Goal: Task Accomplishment & Management: Use online tool/utility

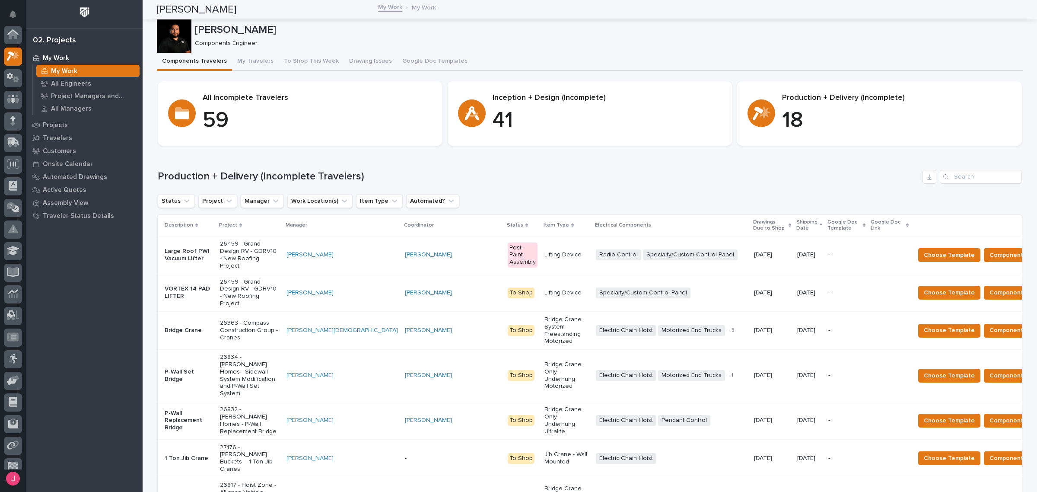
scroll to position [22, 0]
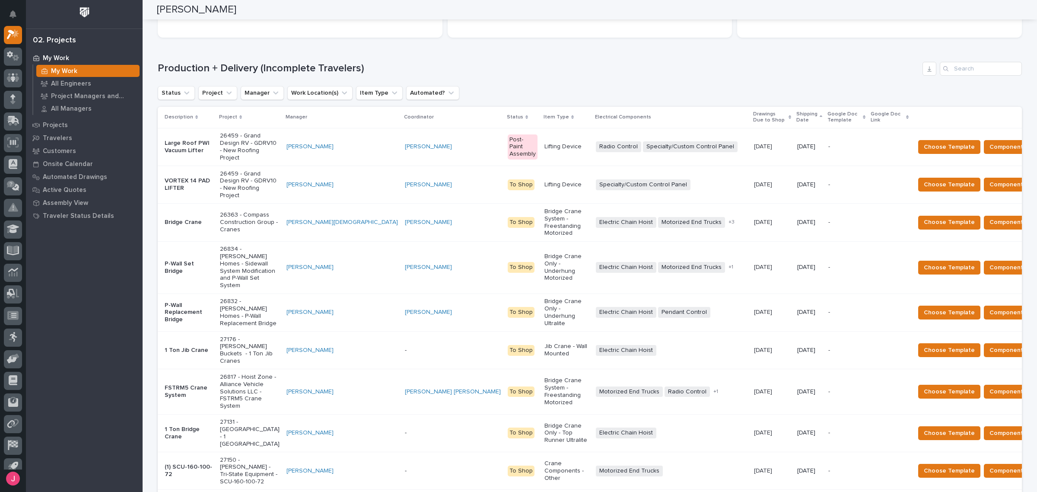
click at [620, 64] on h1 "Production + Delivery (Incomplete Travelers)" at bounding box center [538, 68] width 761 height 13
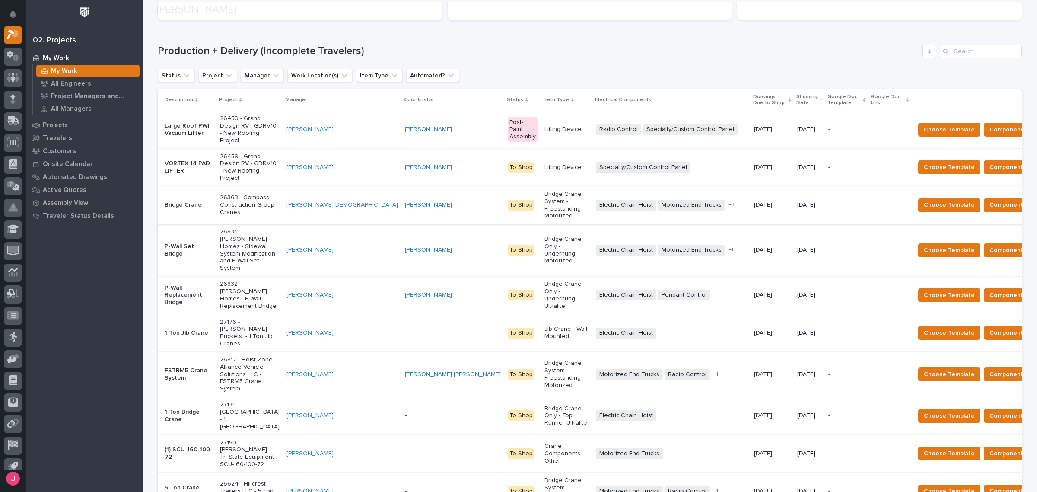
scroll to position [162, 0]
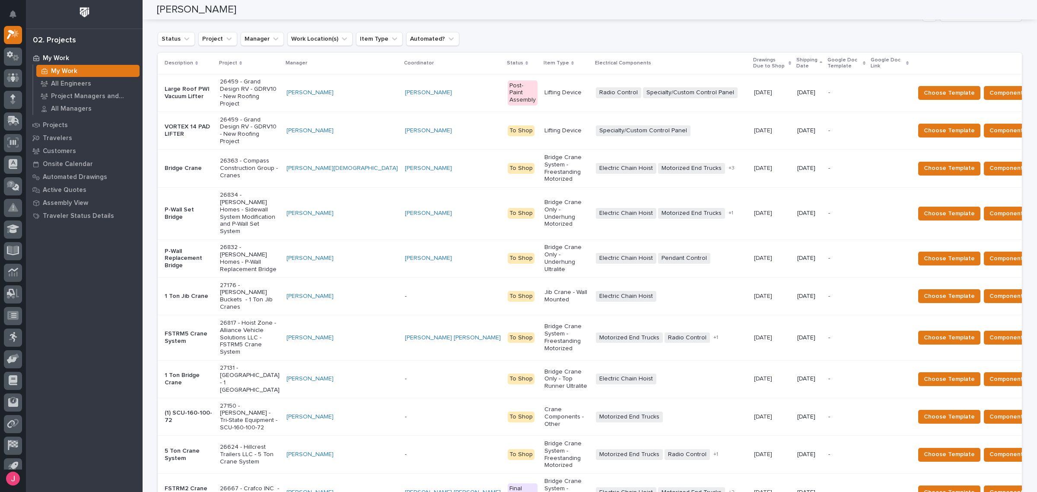
drag, startPoint x: 772, startPoint y: 230, endPoint x: 868, endPoint y: 25, distance: 226.5
click at [868, 25] on div "Production + Delivery (Incomplete Travelers) Status Project Manager Work Locati…" at bounding box center [590, 403] width 864 height 791
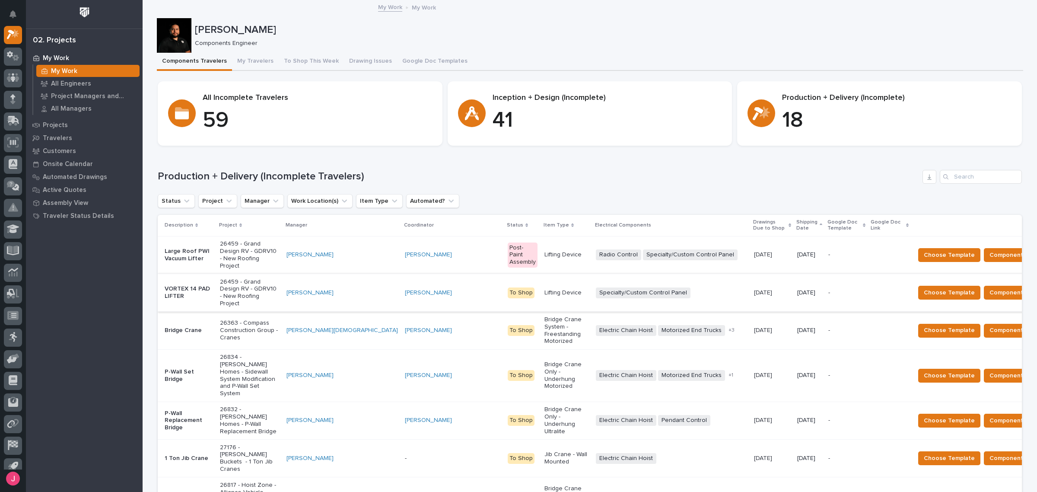
scroll to position [54, 0]
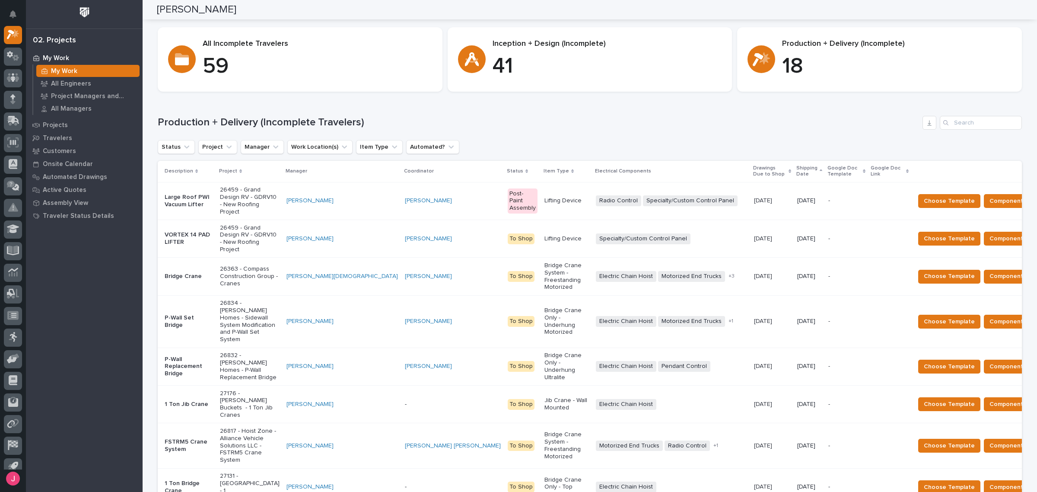
click at [989, 271] on span "Components Complete" at bounding box center [1022, 276] width 67 height 10
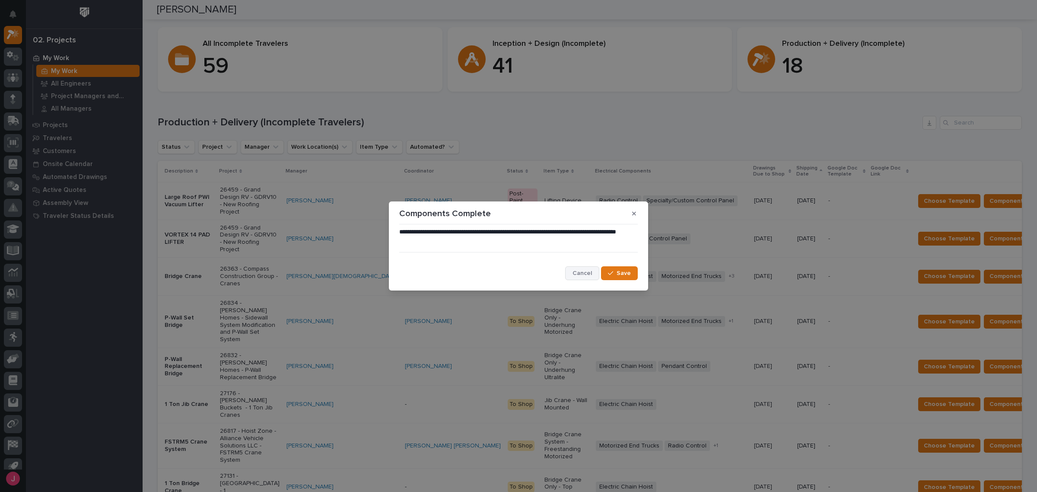
click at [578, 274] on span "Cancel" at bounding box center [581, 273] width 19 height 8
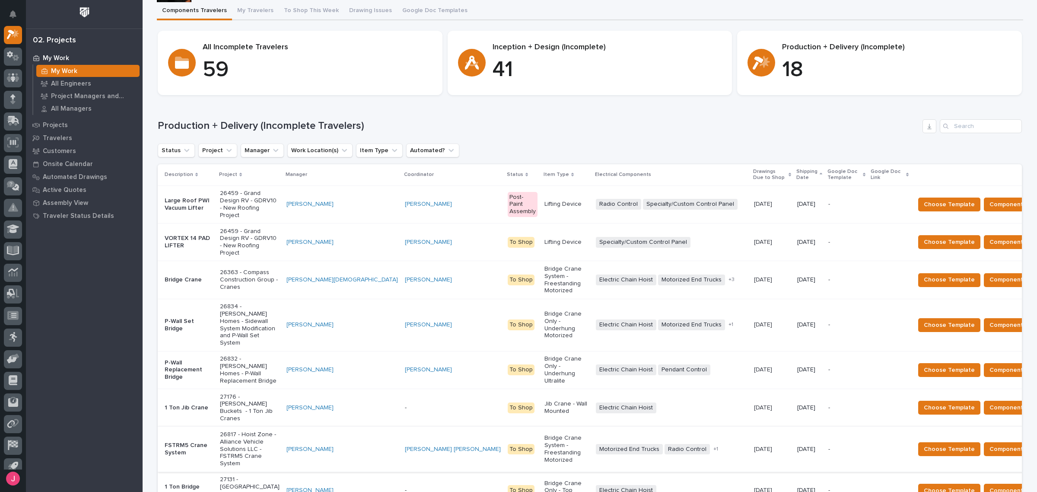
scroll to position [108, 0]
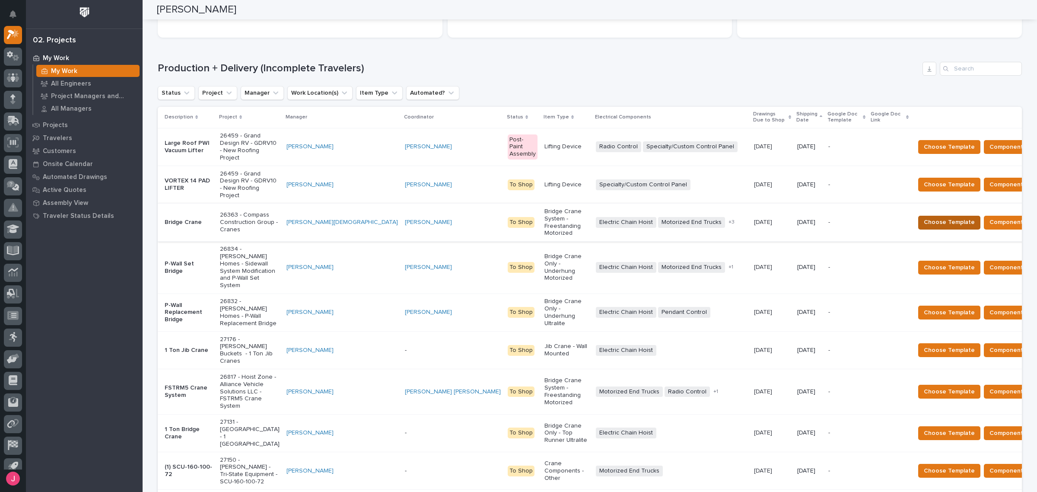
click at [924, 217] on span "Choose Template" at bounding box center [949, 222] width 51 height 10
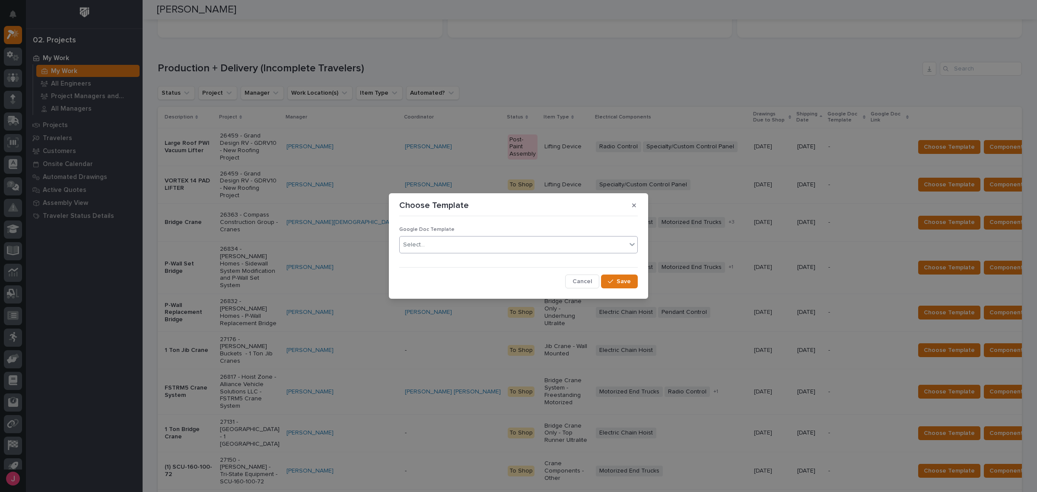
click at [617, 243] on div "Select..." at bounding box center [513, 245] width 227 height 14
click at [495, 262] on div "Blue Traveler" at bounding box center [519, 261] width 238 height 15
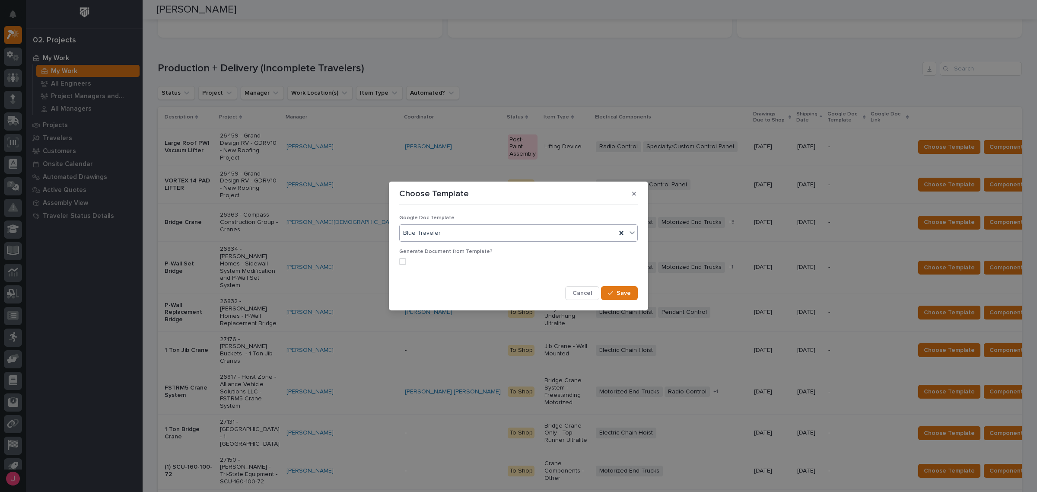
click at [633, 232] on icon at bounding box center [632, 232] width 9 height 9
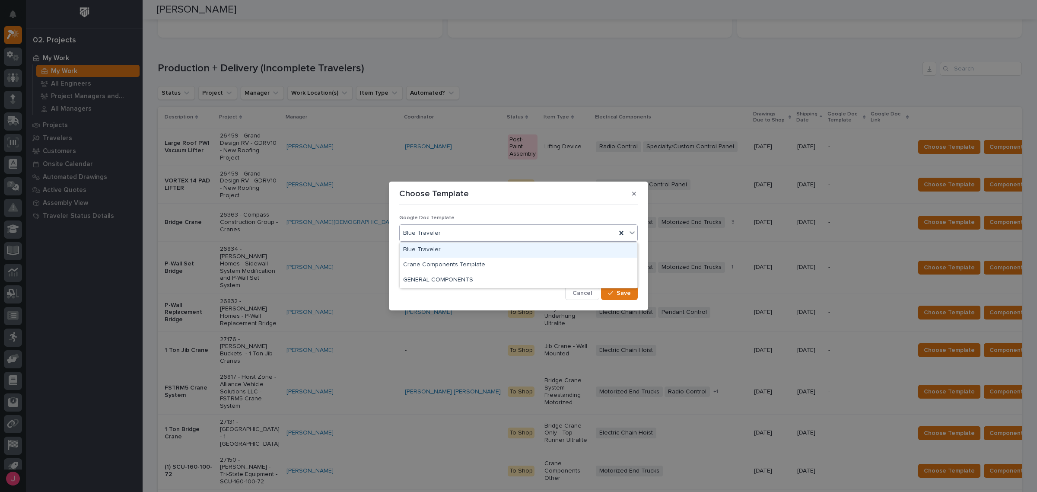
click at [430, 250] on div "Blue Traveler" at bounding box center [519, 249] width 238 height 15
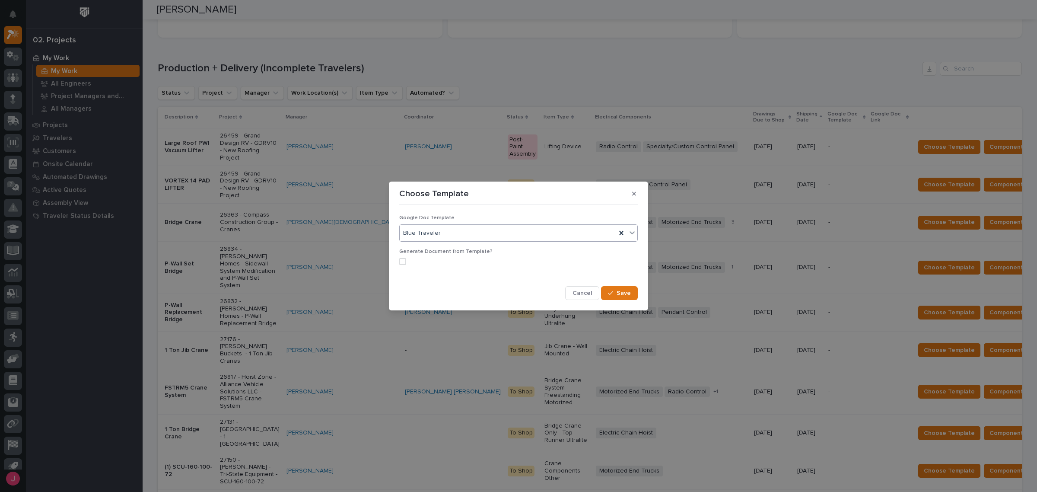
click at [400, 263] on span at bounding box center [402, 261] width 7 height 7
click at [620, 295] on span "Save" at bounding box center [624, 293] width 14 height 8
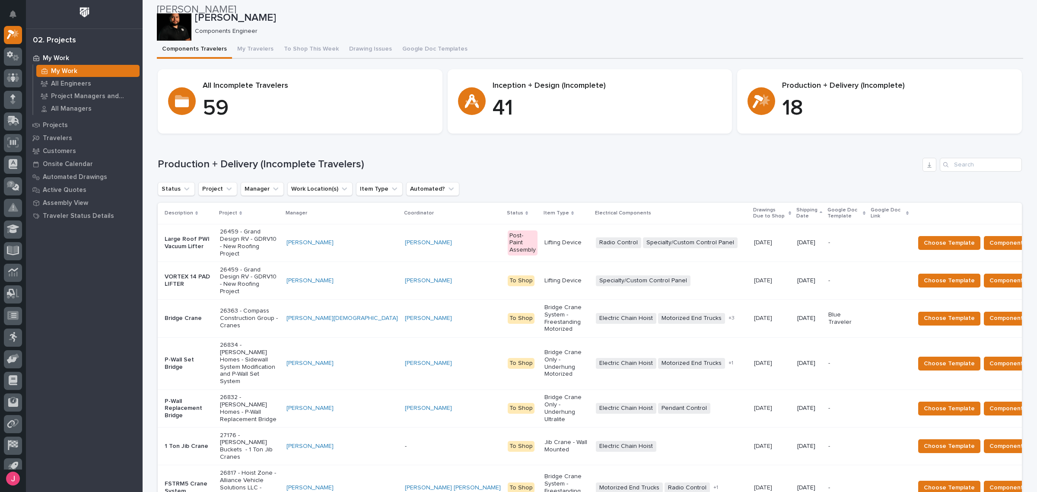
scroll to position [0, 0]
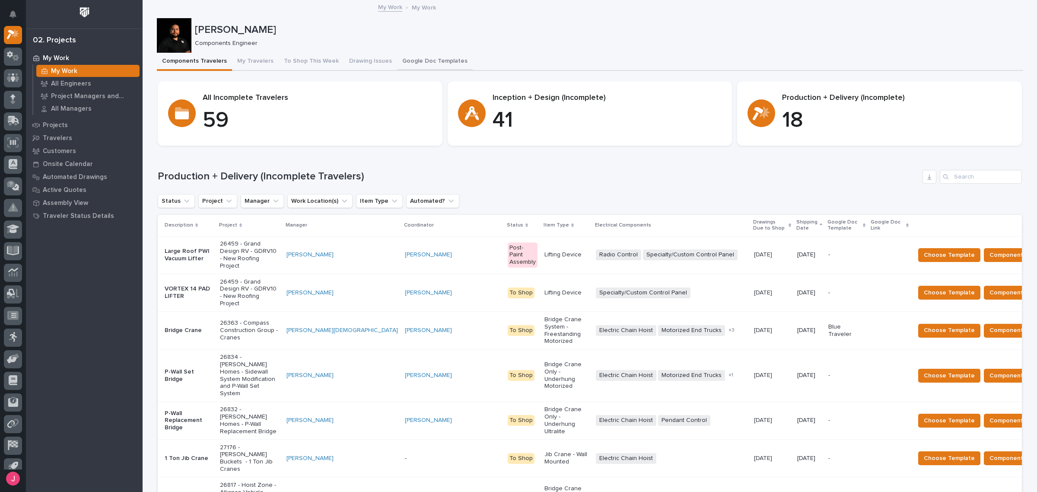
click at [416, 55] on button "Google Doc Templates" at bounding box center [435, 62] width 76 height 18
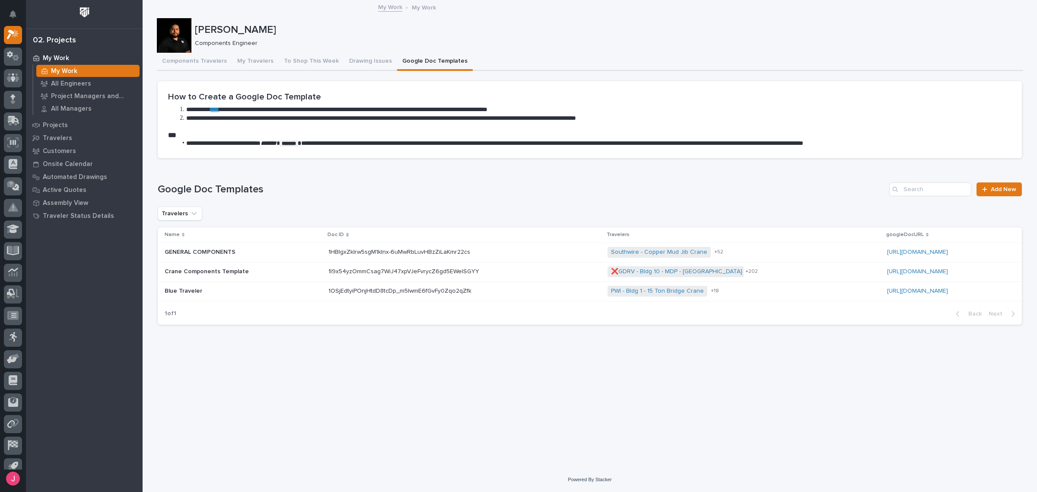
drag, startPoint x: 594, startPoint y: 206, endPoint x: 597, endPoint y: 202, distance: 4.4
click at [595, 205] on div "Google Doc Templates Add New Travelers Name Doc ID Travelers googleDocURL GENER…" at bounding box center [590, 253] width 864 height 142
click at [257, 63] on button "My Travelers" at bounding box center [255, 62] width 47 height 18
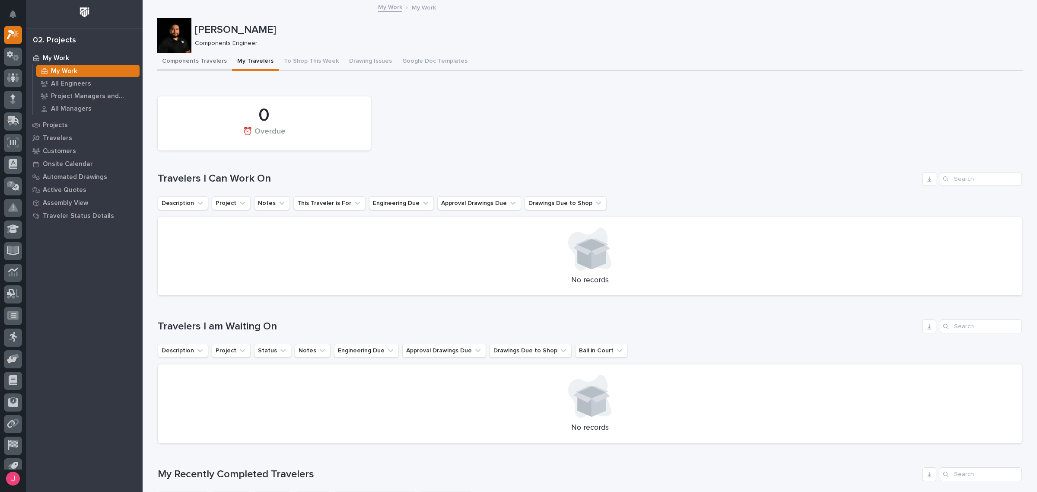
click at [203, 65] on button "Components Travelers" at bounding box center [194, 62] width 75 height 18
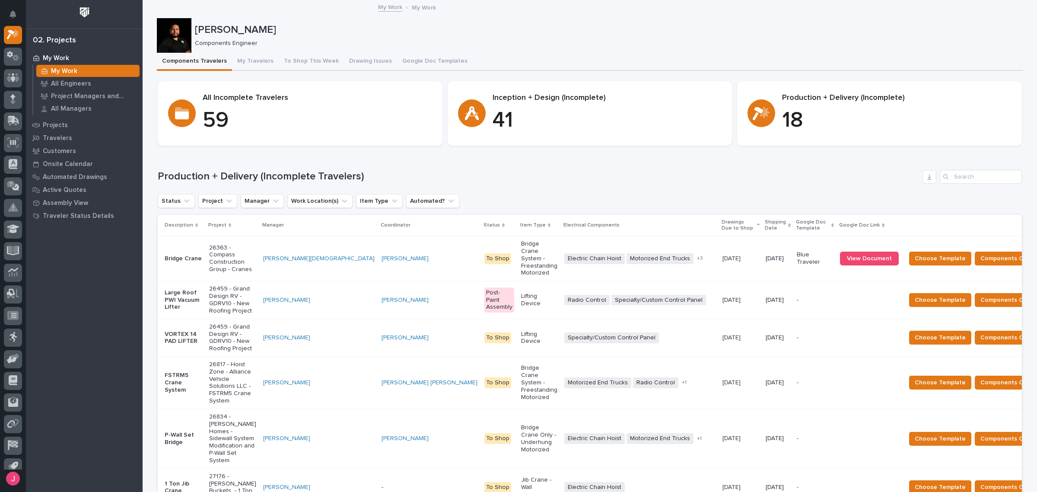
click at [765, 228] on p "Shipping Date" at bounding box center [775, 225] width 21 height 16
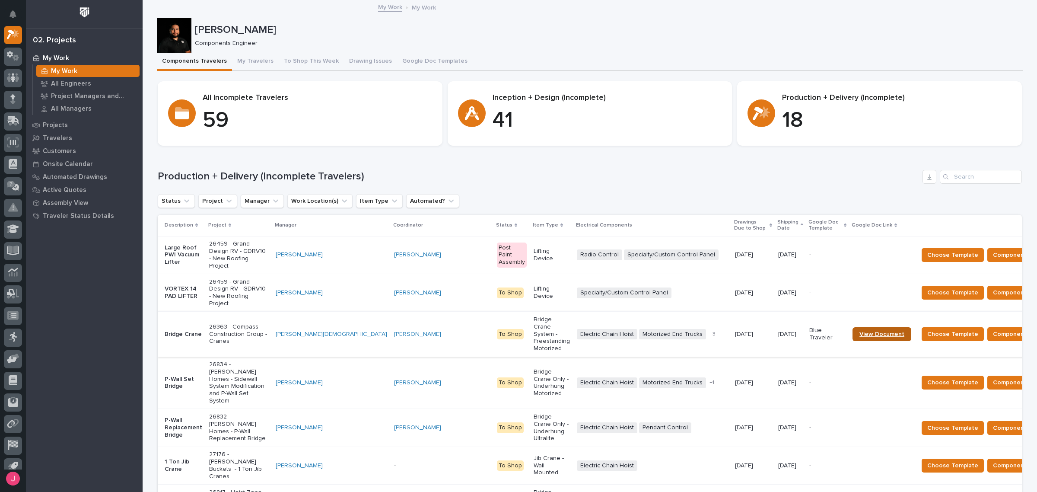
click at [859, 331] on span "View Document" at bounding box center [881, 334] width 45 height 6
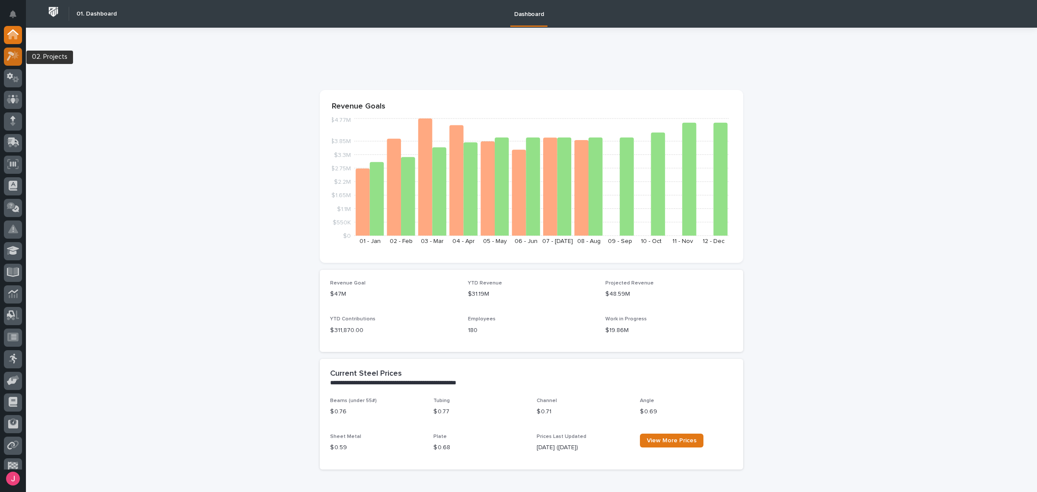
click at [16, 55] on icon at bounding box center [15, 55] width 7 height 9
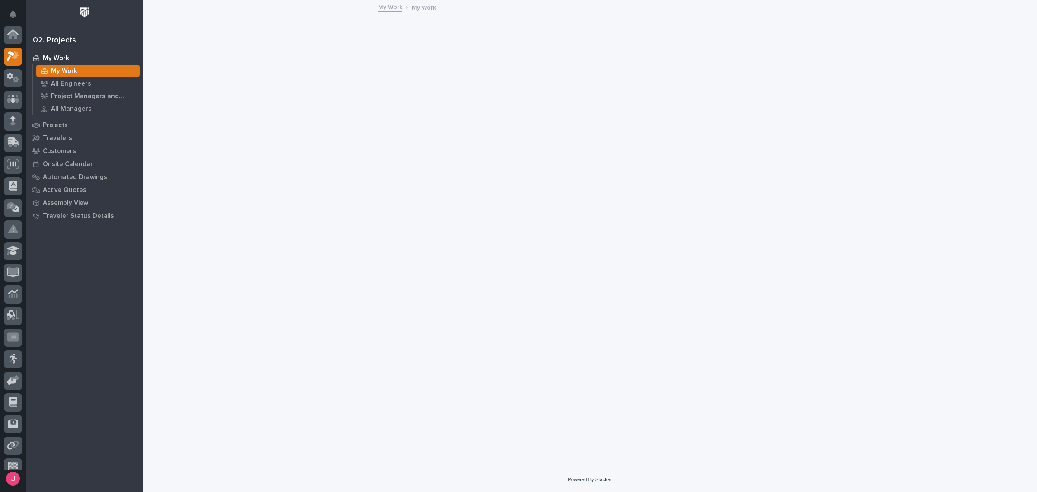
scroll to position [22, 0]
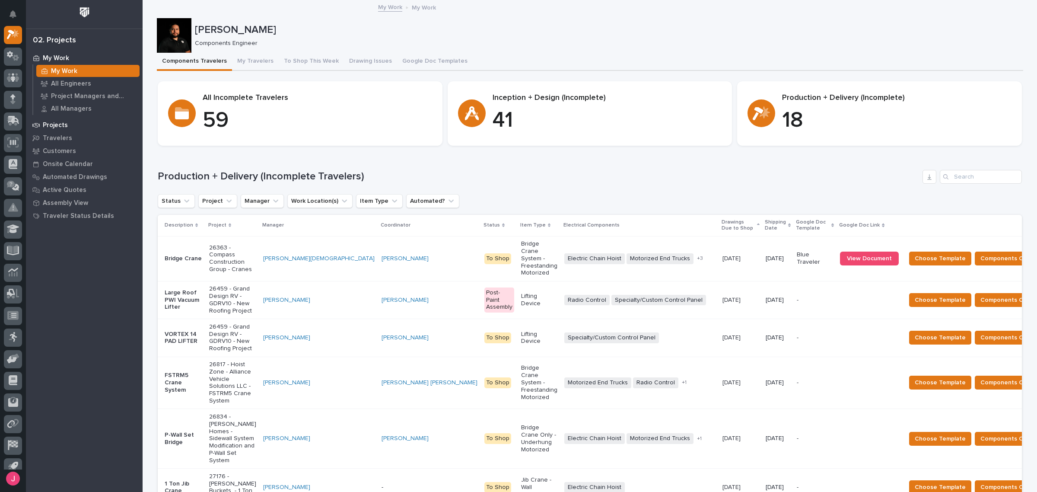
click at [77, 126] on div "Projects" at bounding box center [84, 125] width 112 height 12
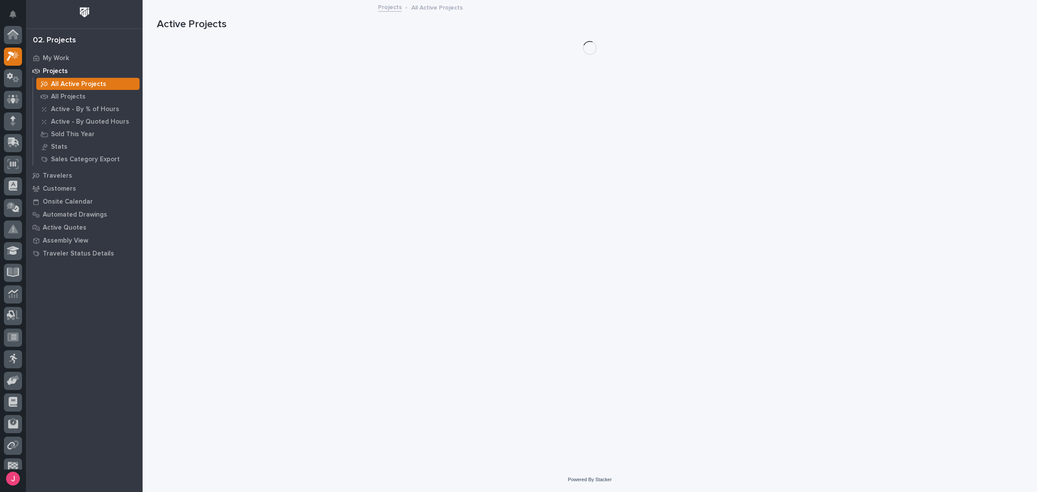
scroll to position [22, 0]
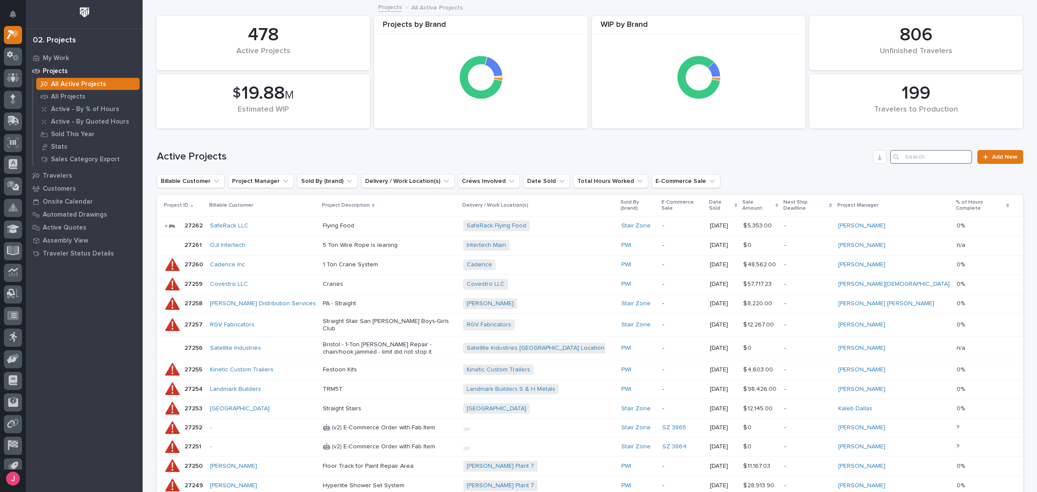
click at [934, 157] on input "Search" at bounding box center [931, 157] width 82 height 14
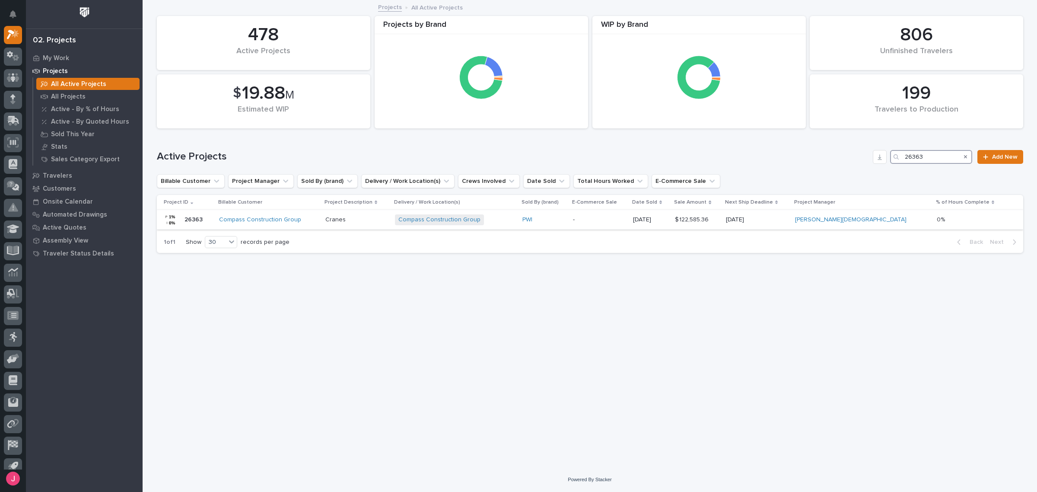
type input "26363"
click at [515, 225] on div "Compass Construction Group + 0" at bounding box center [455, 219] width 121 height 11
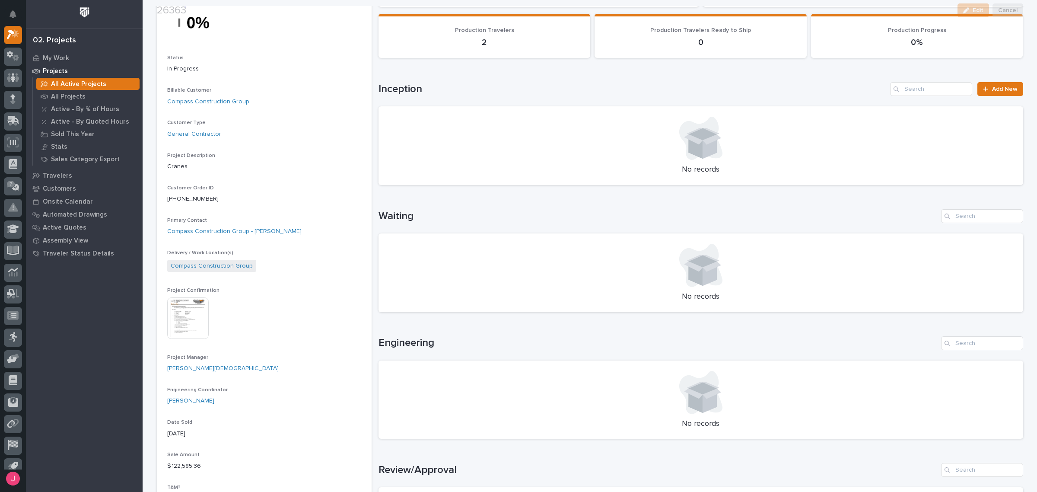
scroll to position [108, 0]
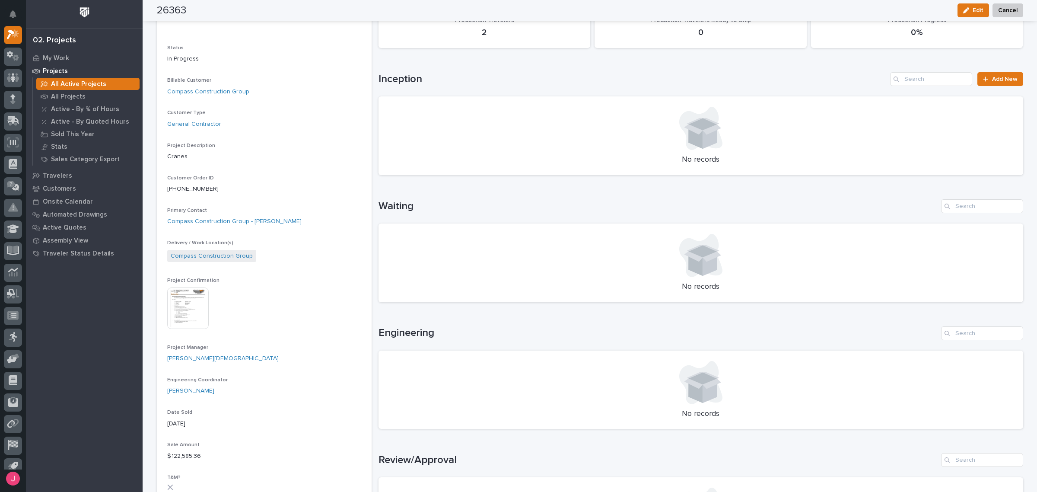
click at [183, 316] on img at bounding box center [187, 307] width 41 height 41
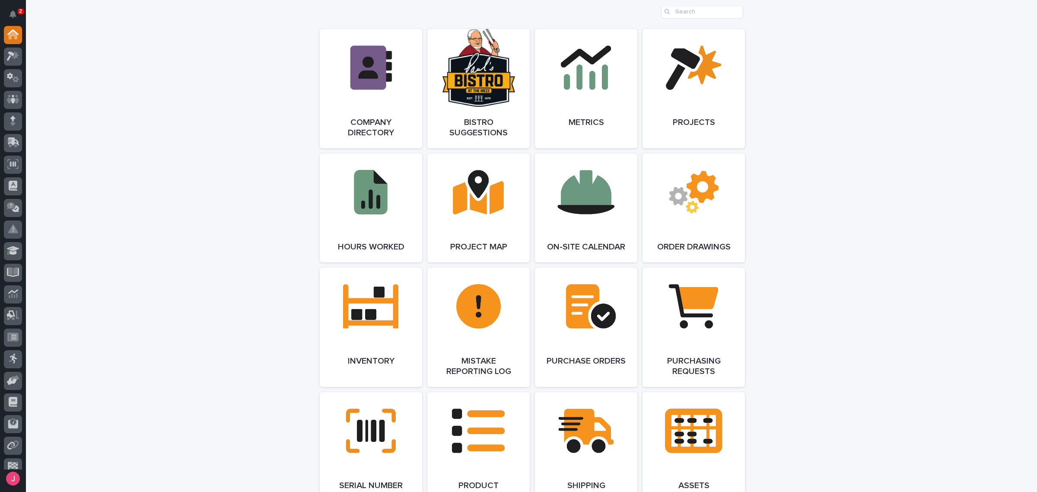
scroll to position [594, 0]
